Goal: Find specific page/section: Find specific page/section

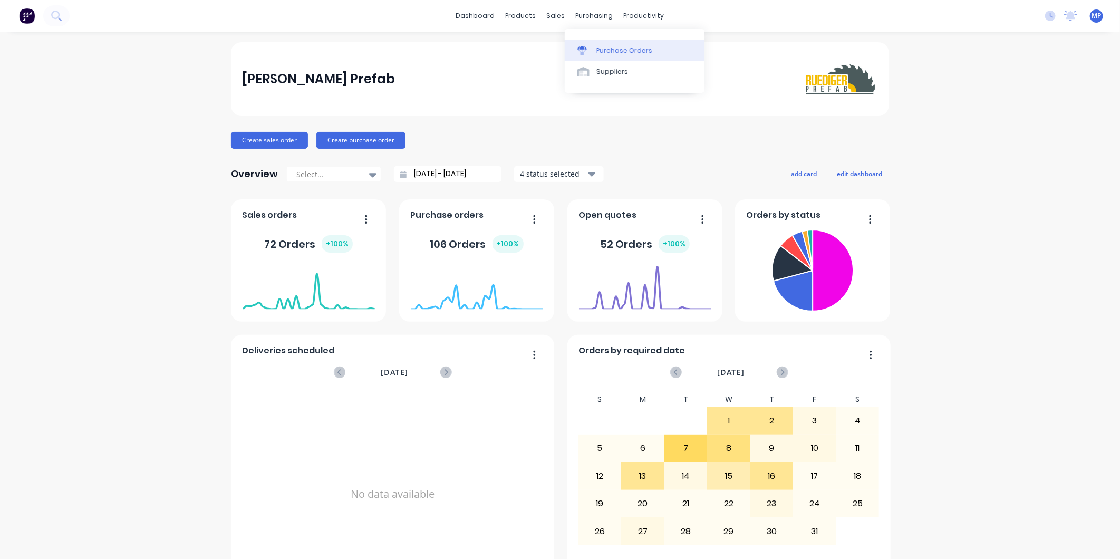
click at [590, 44] on link "Purchase Orders" at bounding box center [635, 50] width 140 height 21
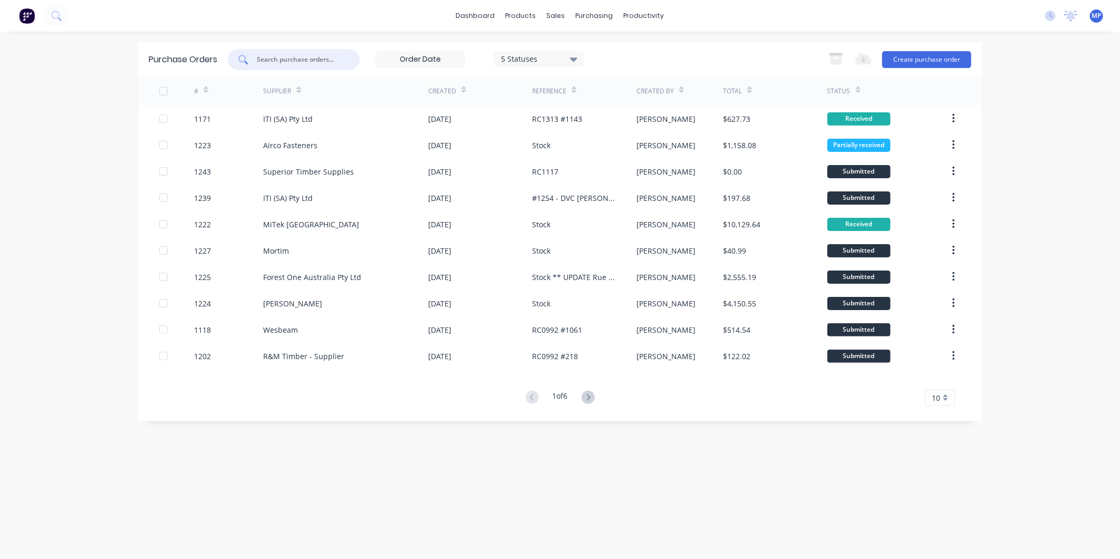
click at [307, 60] on input "text" at bounding box center [300, 59] width 88 height 11
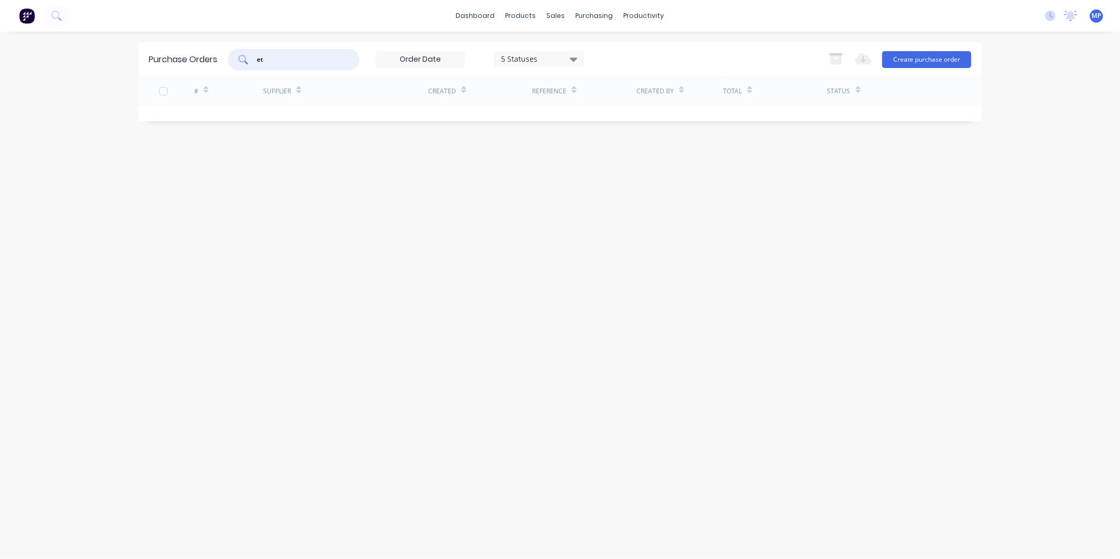
type input "e"
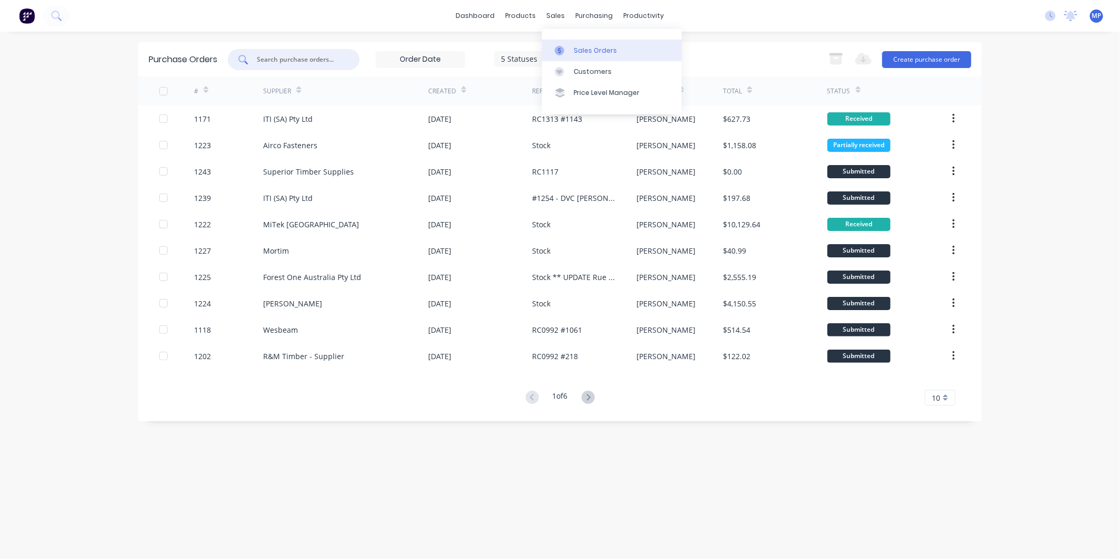
click at [578, 50] on div "Sales Orders" at bounding box center [595, 50] width 43 height 9
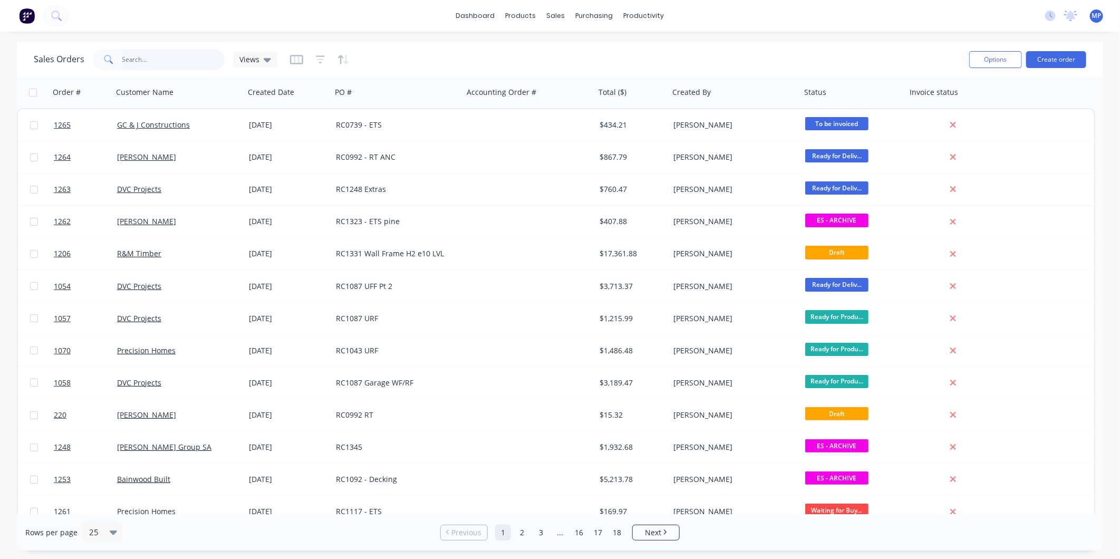
click at [181, 54] on input "text" at bounding box center [173, 59] width 103 height 21
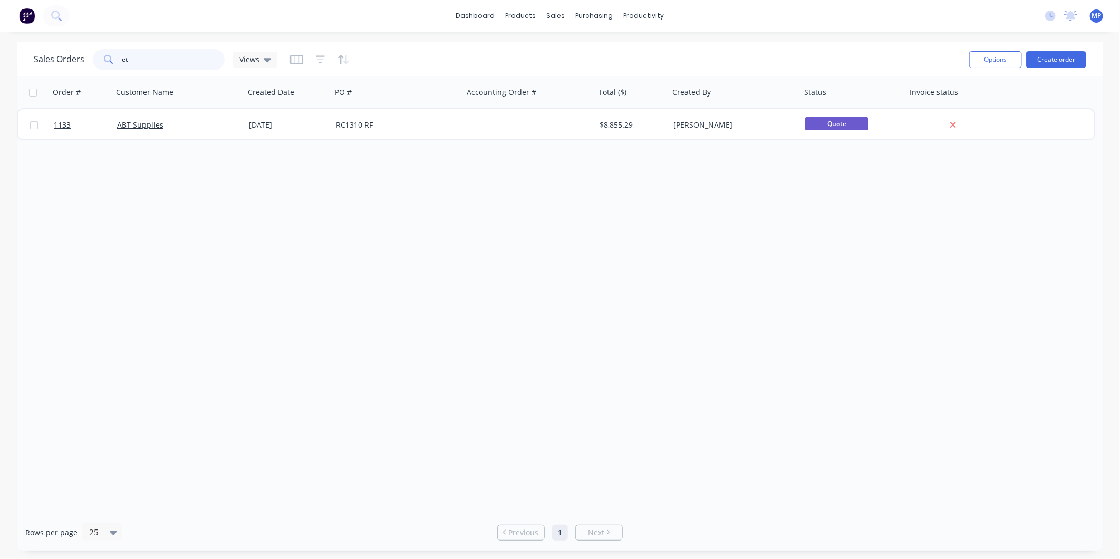
type input "e"
